Goal: Information Seeking & Learning: Understand process/instructions

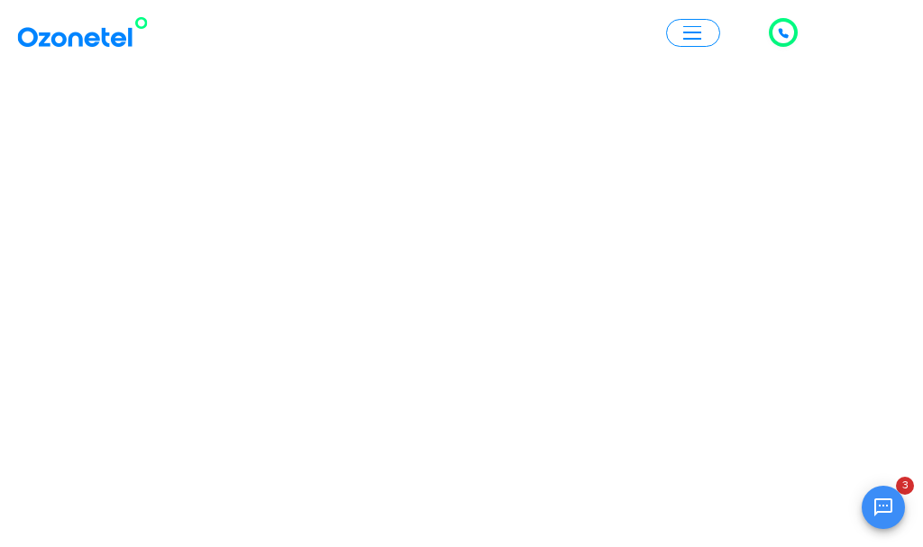
click at [876, 509] on icon "Open chat" at bounding box center [883, 507] width 18 height 18
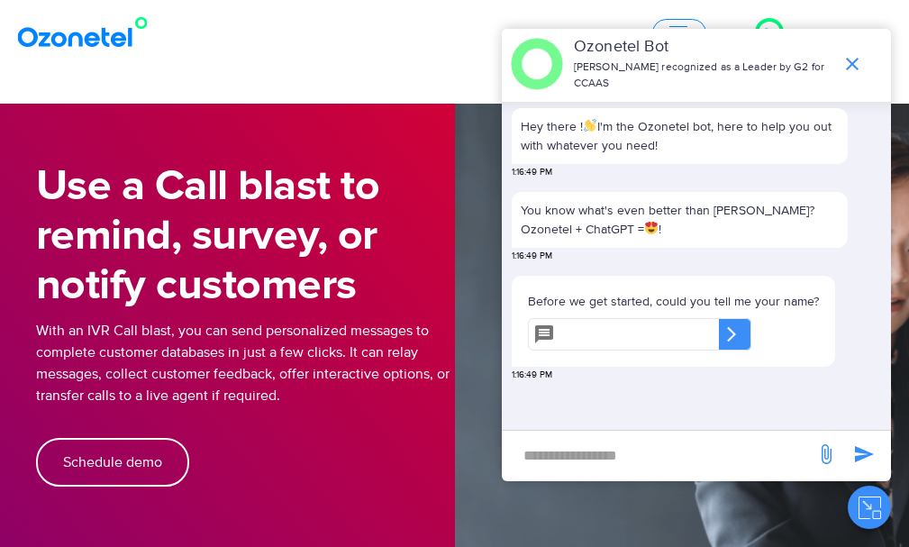
click at [371, 63] on nav "Click to talk to us! Call in progress... Products AI & CX Voice AI Agents Agent…" at bounding box center [454, 32] width 909 height 65
click at [426, 121] on section "Use a Call blast to remind, survey, or notify customers With an IVR Call blast,…" at bounding box center [454, 389] width 909 height 570
click at [614, 514] on div "OK Ozonetel Bot Ozonetel recognized as a Leader by G2 for CCAAS Hey there ! I'm…" at bounding box center [696, 279] width 389 height 500
click at [853, 59] on icon "end chat or minimize" at bounding box center [853, 64] width 22 height 22
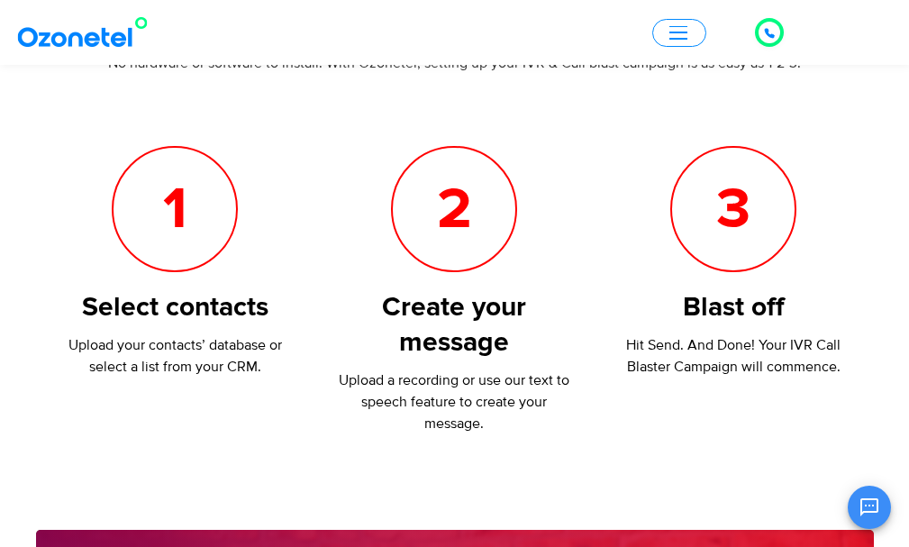
scroll to position [721, 0]
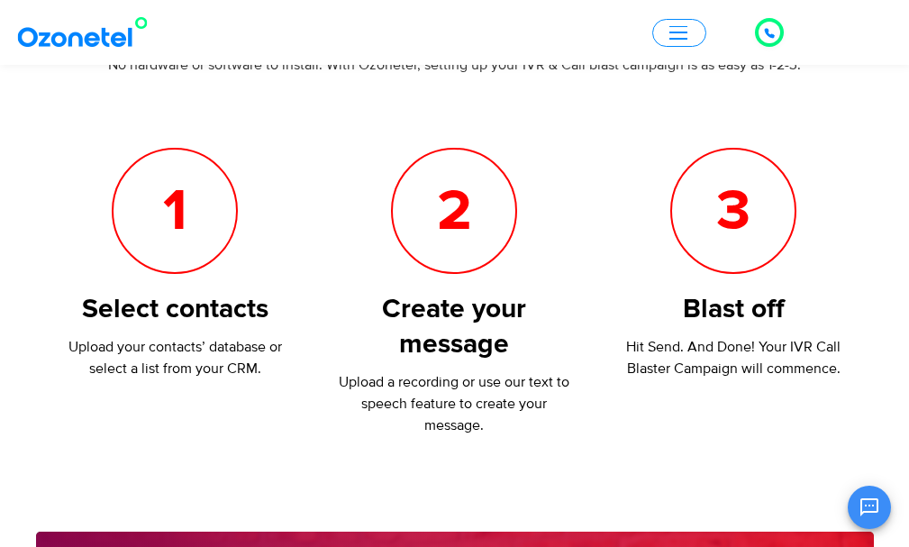
click at [175, 240] on h5 "1" at bounding box center [175, 211] width 123 height 123
click at [187, 268] on h5 "1" at bounding box center [175, 211] width 123 height 123
click at [197, 315] on h3 "Select contacts" at bounding box center [175, 309] width 243 height 35
click at [189, 225] on h5 "1" at bounding box center [175, 211] width 123 height 123
click at [182, 210] on h5 "1" at bounding box center [175, 211] width 123 height 123
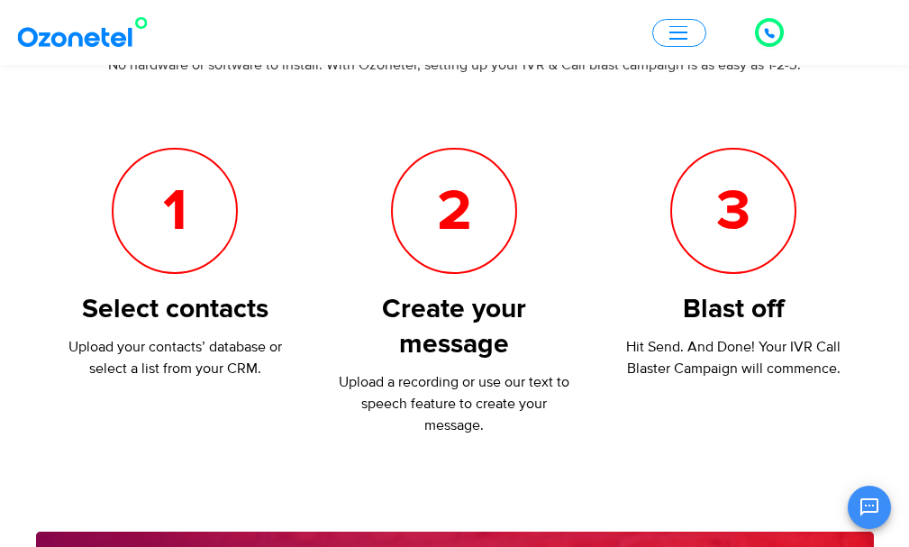
click at [433, 225] on h5 "2" at bounding box center [454, 211] width 123 height 123
click at [729, 248] on h5 "3" at bounding box center [733, 211] width 123 height 123
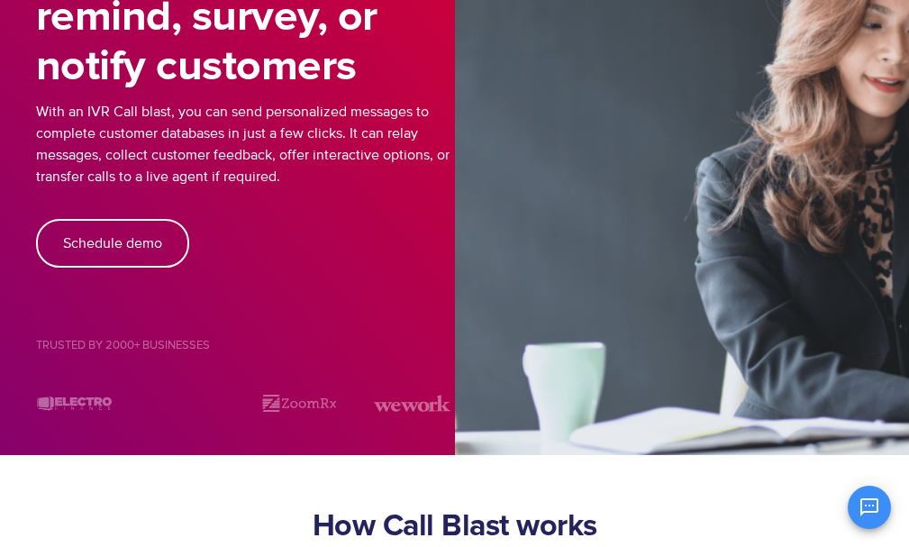
scroll to position [0, 0]
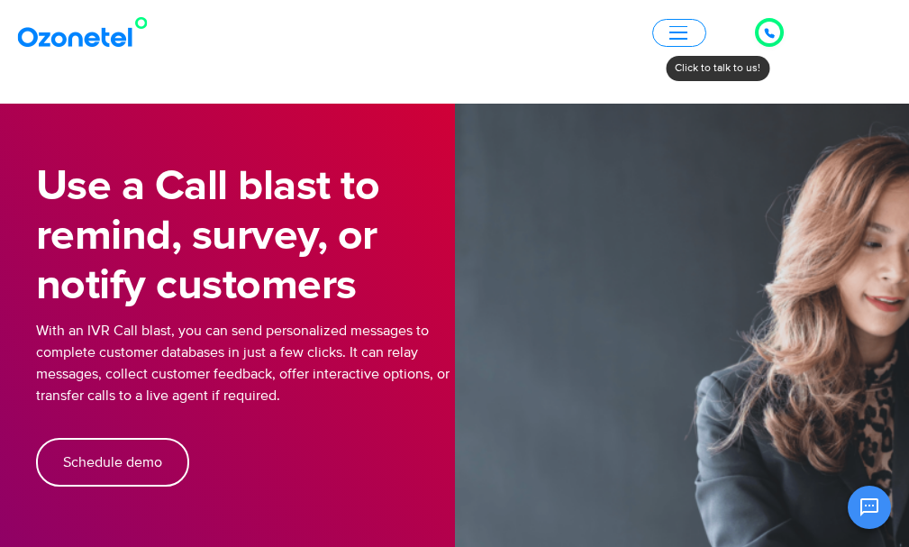
click at [763, 37] on div at bounding box center [770, 33] width 22 height 22
click at [771, 32] on icon at bounding box center [769, 33] width 11 height 11
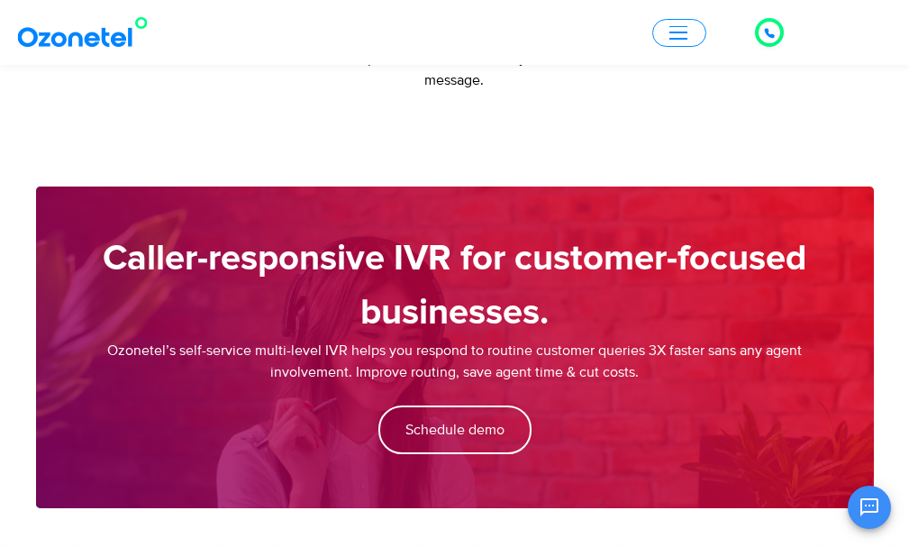
scroll to position [1081, 0]
